Goal: Entertainment & Leisure: Consume media (video, audio)

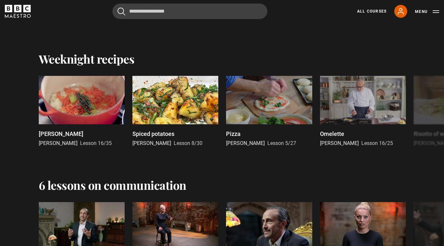
scroll to position [774, 0]
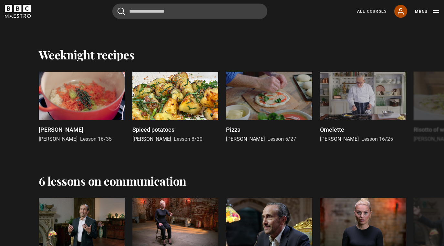
click at [400, 13] on icon at bounding box center [401, 11] width 8 height 8
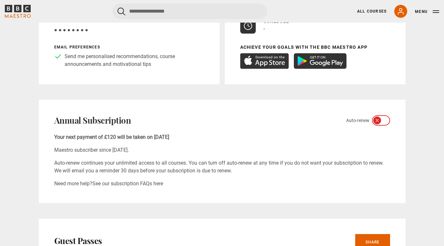
scroll to position [167, 0]
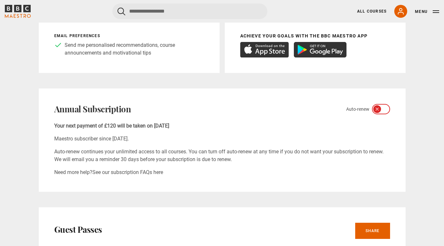
click at [377, 112] on icon at bounding box center [377, 109] width 5 height 5
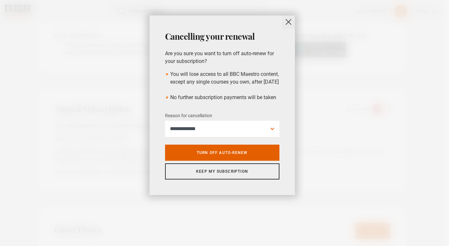
click at [290, 23] on button "close" at bounding box center [288, 22] width 13 height 13
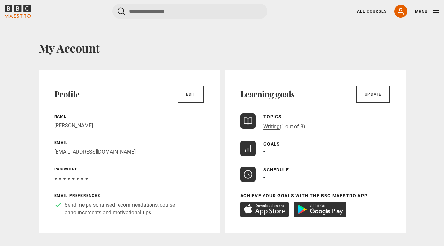
scroll to position [0, 0]
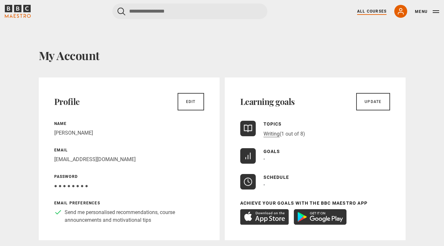
click at [372, 11] on link "All Courses" at bounding box center [371, 11] width 29 height 6
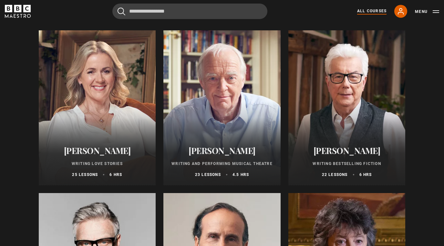
scroll to position [1208, 0]
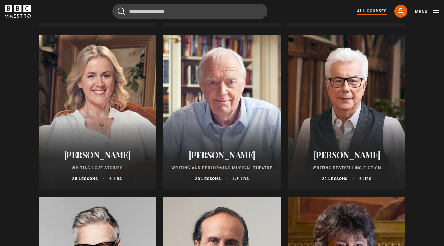
click at [355, 111] on div at bounding box center [347, 112] width 117 height 155
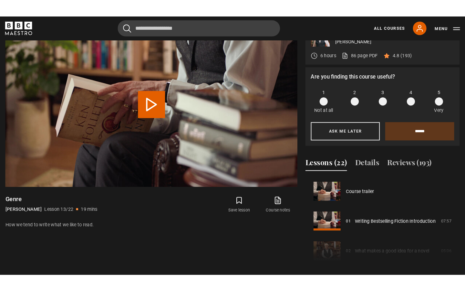
scroll to position [341, 0]
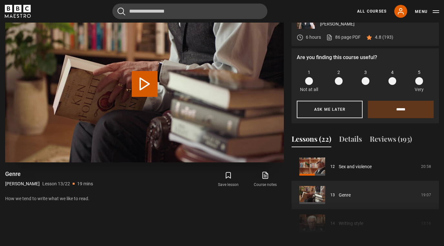
click at [146, 84] on button "Play Lesson Genre" at bounding box center [145, 84] width 26 height 26
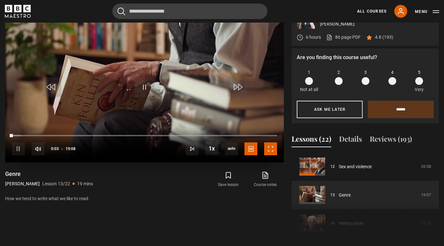
click at [270, 145] on span "Video Player" at bounding box center [270, 149] width 13 height 13
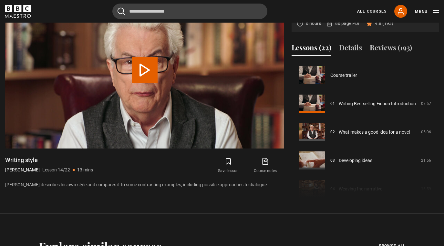
scroll to position [370, 0]
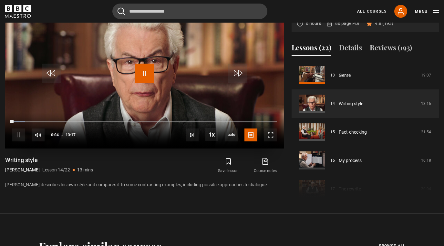
click at [143, 73] on span "Video Player" at bounding box center [144, 73] width 19 height 19
click at [270, 134] on span "Video Player" at bounding box center [270, 135] width 13 height 13
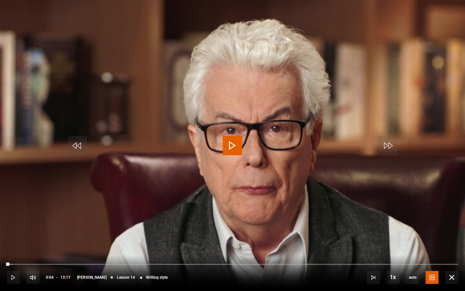
click at [232, 144] on span "Video Player" at bounding box center [232, 145] width 19 height 19
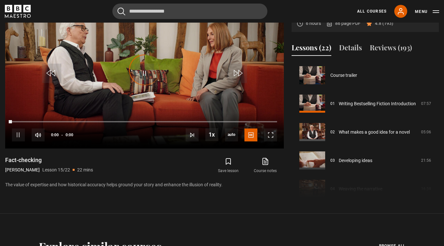
scroll to position [398, 0]
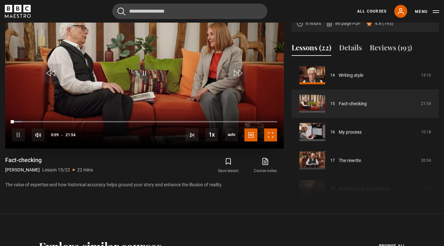
click at [271, 137] on span "Video Player" at bounding box center [270, 135] width 13 height 13
